Goal: Task Accomplishment & Management: Use online tool/utility

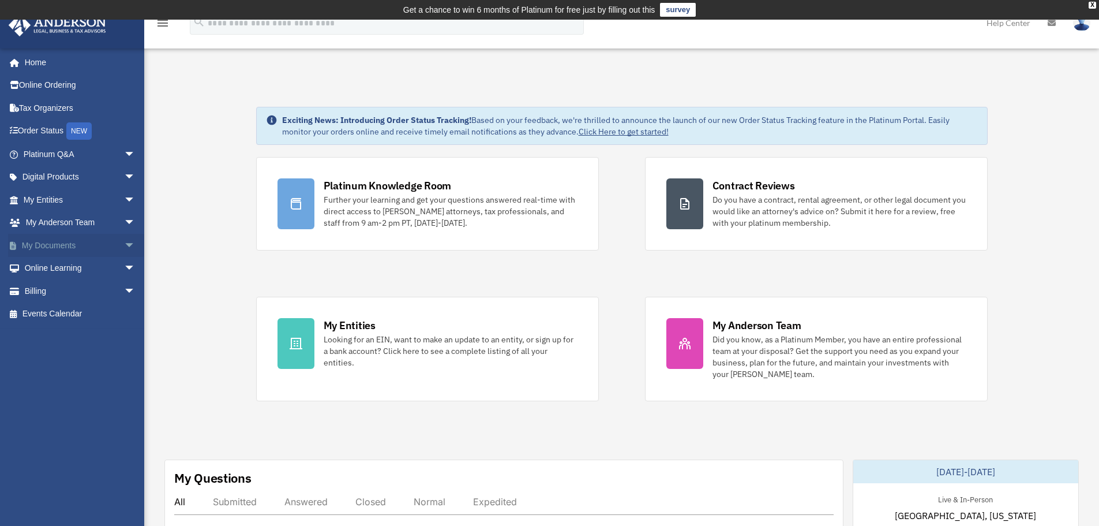
click at [124, 243] on span "arrow_drop_down" at bounding box center [135, 246] width 23 height 24
click at [57, 266] on link "Box" at bounding box center [84, 268] width 137 height 23
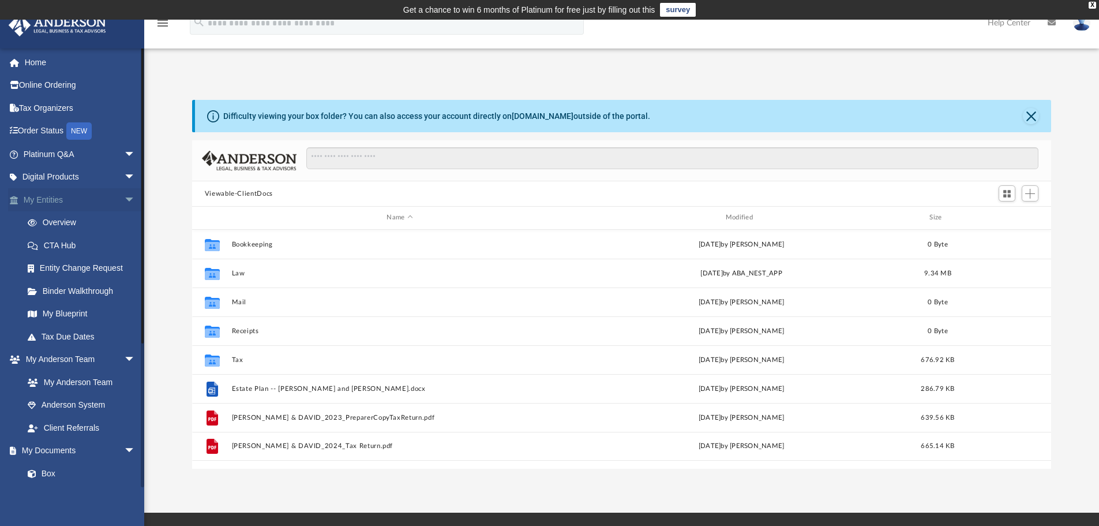
scroll to position [254, 851]
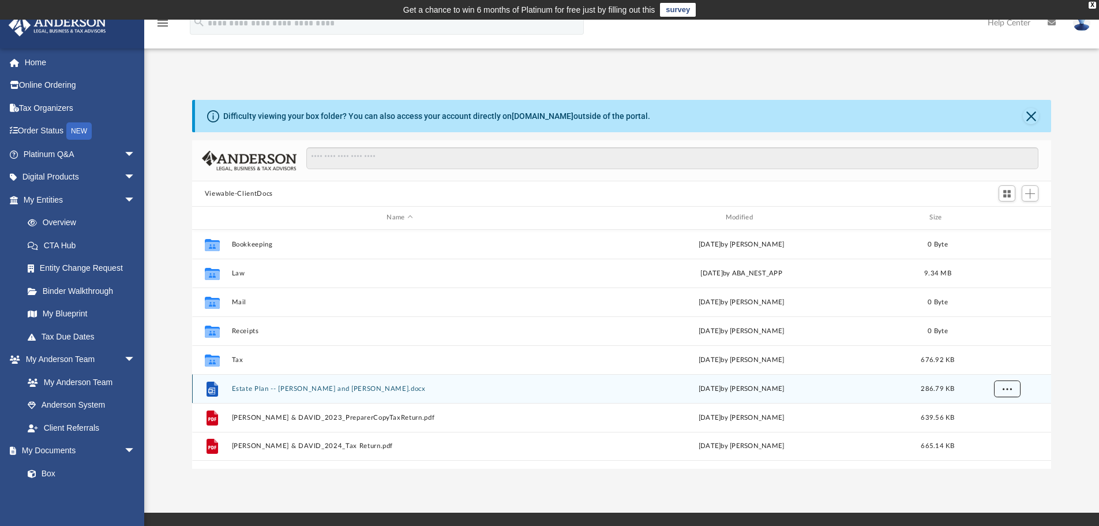
click at [1012, 393] on button "More options" at bounding box center [1007, 388] width 27 height 17
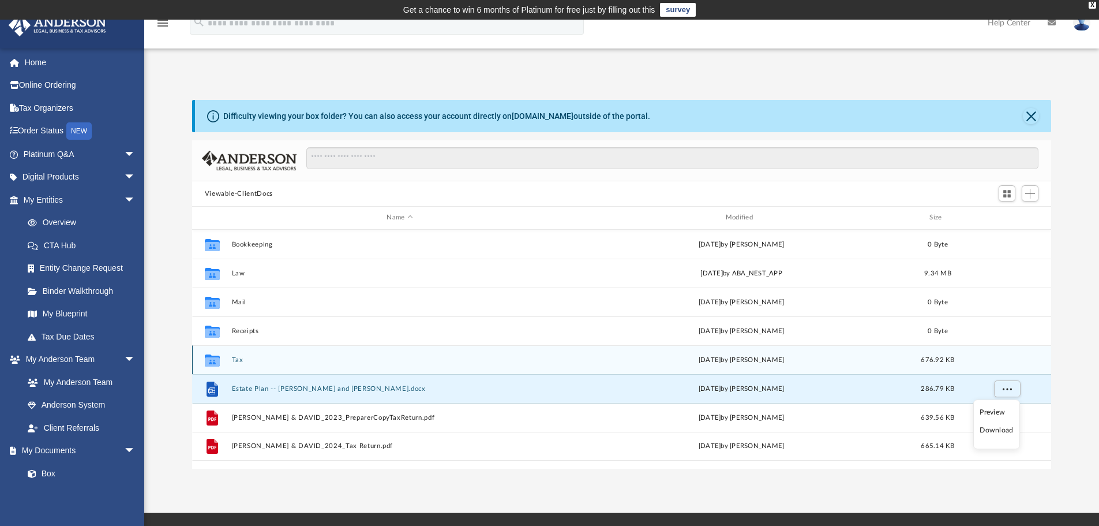
click at [1046, 354] on div "Collaborated Folder Tax Tue Sep 16 2025 by Kenzie Cox 676.92 KB" at bounding box center [622, 359] width 860 height 29
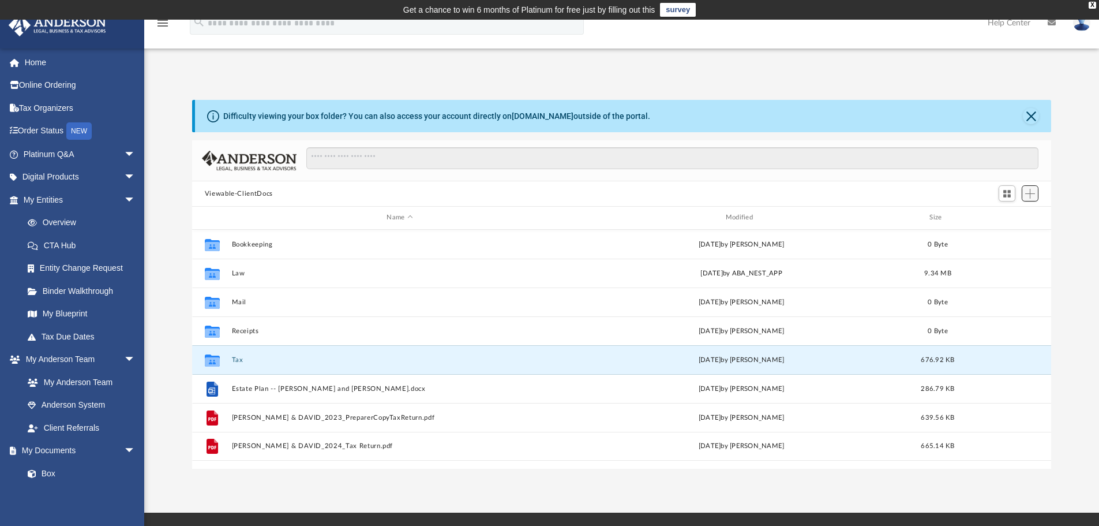
click at [1026, 193] on span "Add" at bounding box center [1030, 194] width 10 height 10
click at [1005, 218] on li "Upload" at bounding box center [1013, 217] width 37 height 12
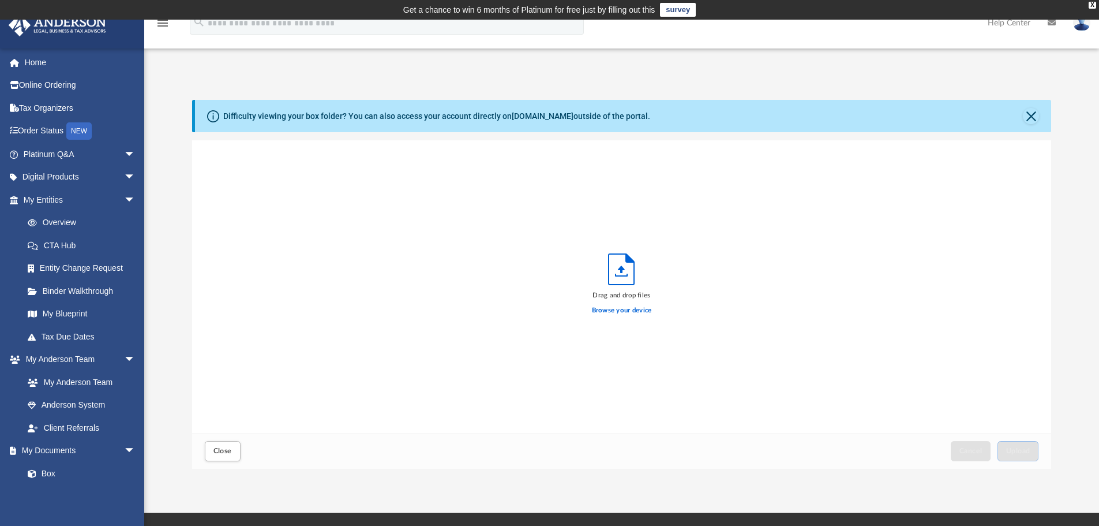
scroll to position [284, 851]
click at [625, 311] on label "Browse your device" at bounding box center [622, 310] width 60 height 10
click at [0, 0] on input "Browse your device" at bounding box center [0, 0] width 0 height 0
click at [625, 308] on label "Browse your device" at bounding box center [622, 310] width 60 height 10
click at [0, 0] on input "Browse your device" at bounding box center [0, 0] width 0 height 0
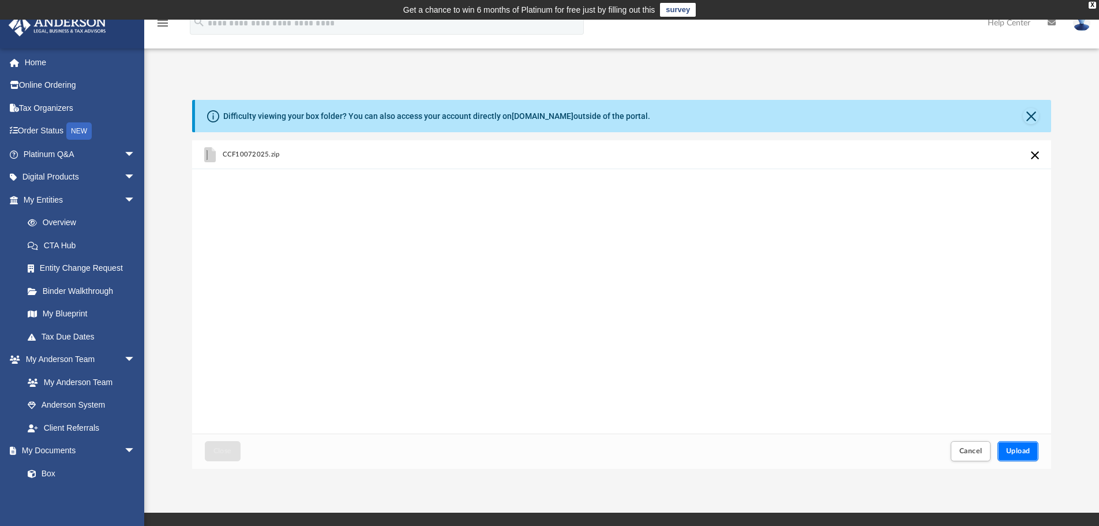
click at [1013, 447] on button "Upload" at bounding box center [1019, 451] width 42 height 20
click at [230, 445] on button "Close" at bounding box center [223, 451] width 36 height 20
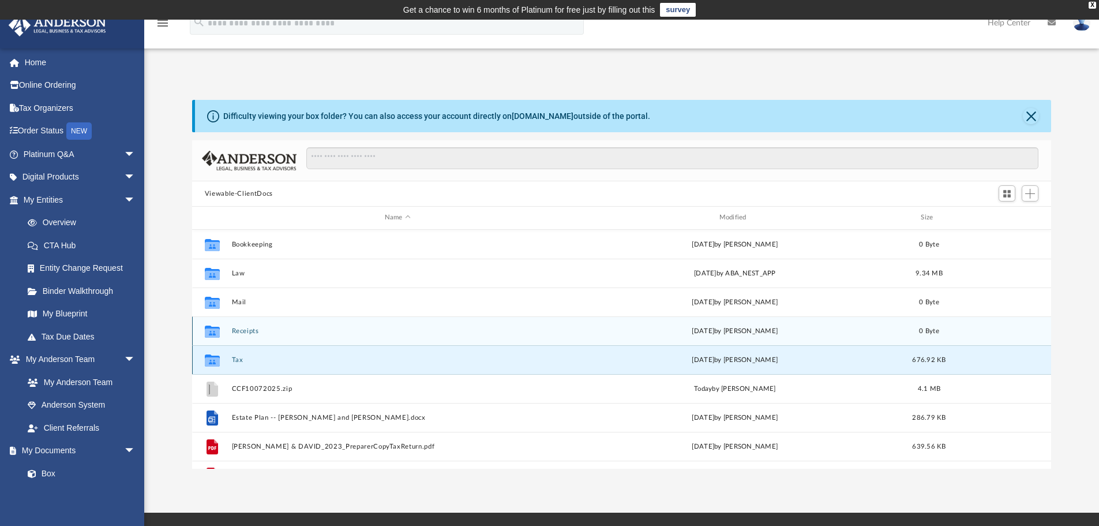
scroll to position [21, 0]
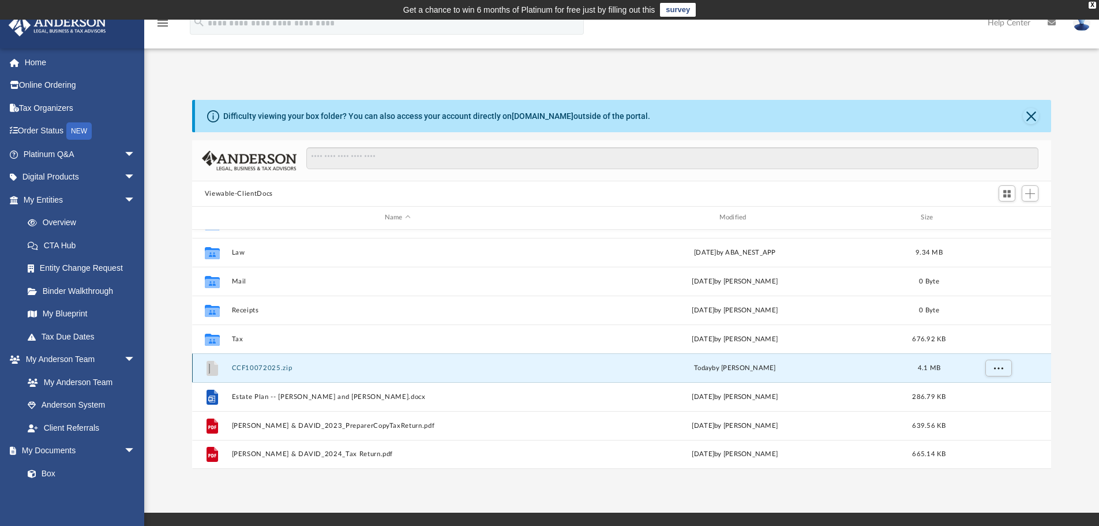
click at [276, 369] on button "CCF10072025.zip" at bounding box center [397, 368] width 332 height 8
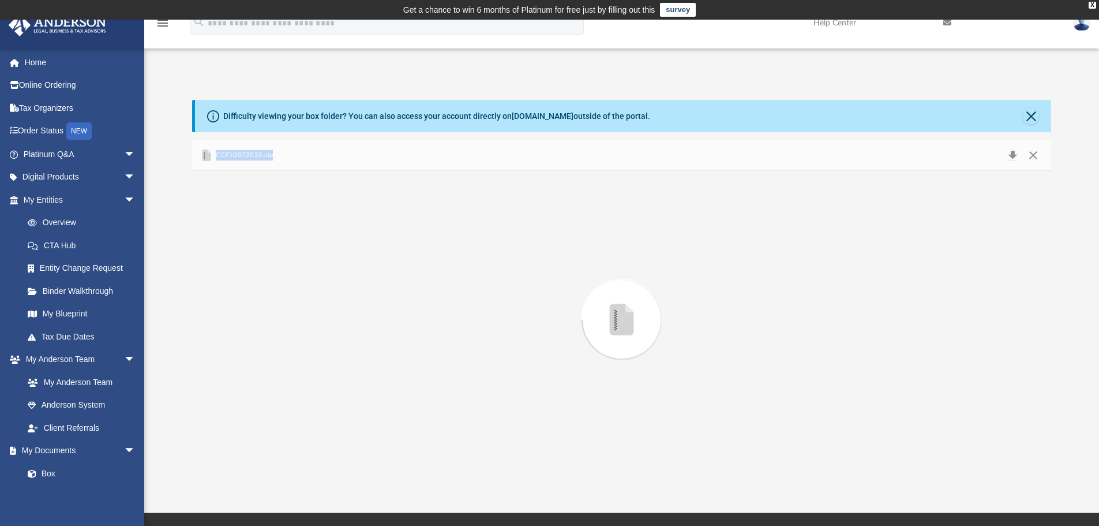
click at [276, 369] on div "Preview" at bounding box center [622, 320] width 860 height 298
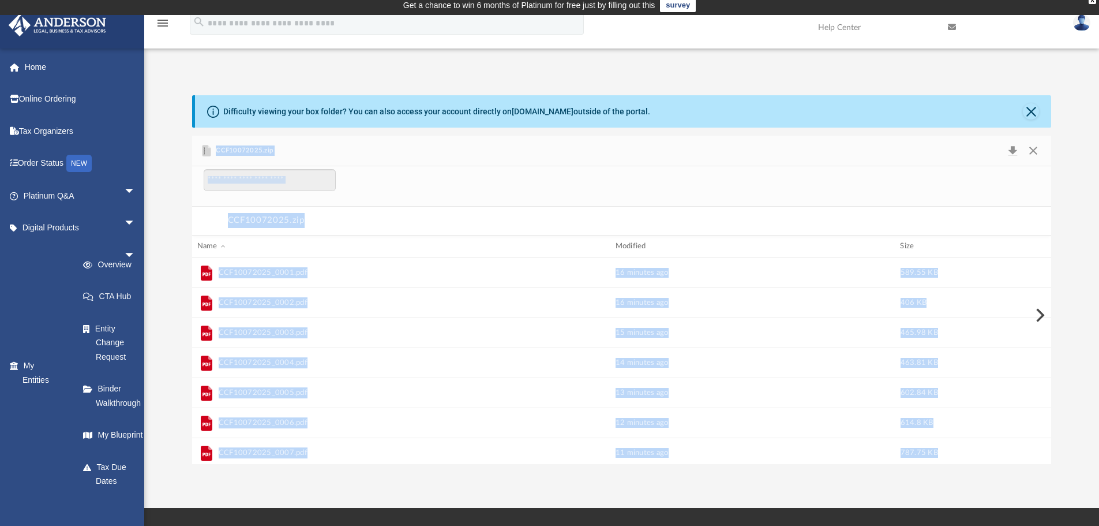
scroll to position [0, 0]
